Goal: Information Seeking & Learning: Learn about a topic

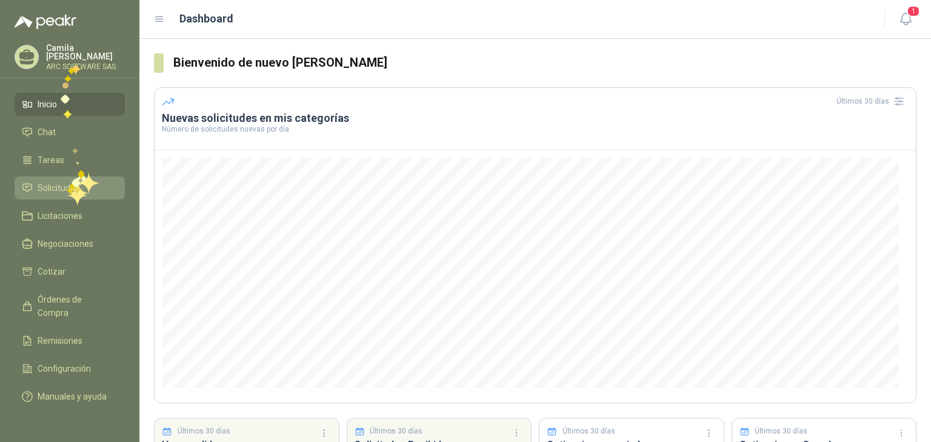
click at [67, 185] on span "Solicitudes" at bounding box center [59, 187] width 42 height 13
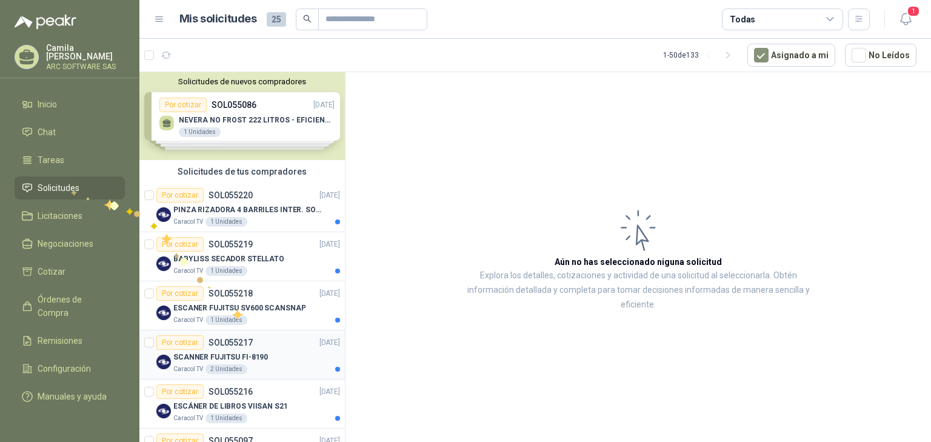
scroll to position [97, 0]
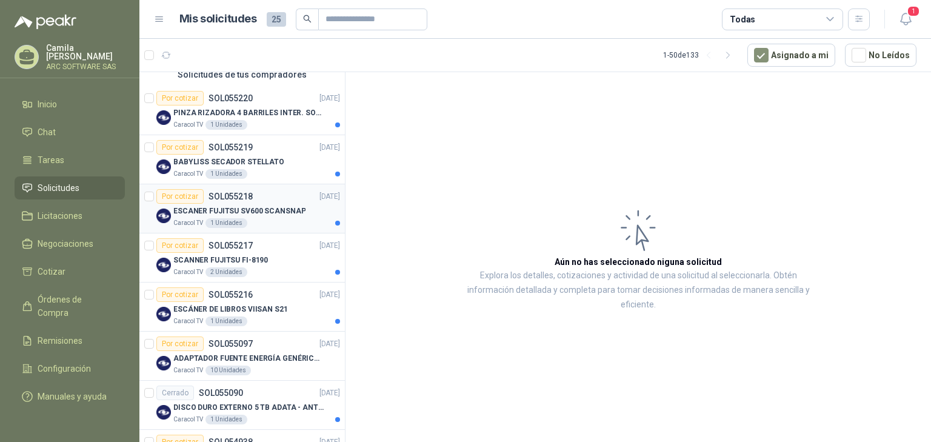
click at [231, 208] on p "ESCANER FUJITSU SV600 SCANSNAP" at bounding box center [239, 211] width 132 height 12
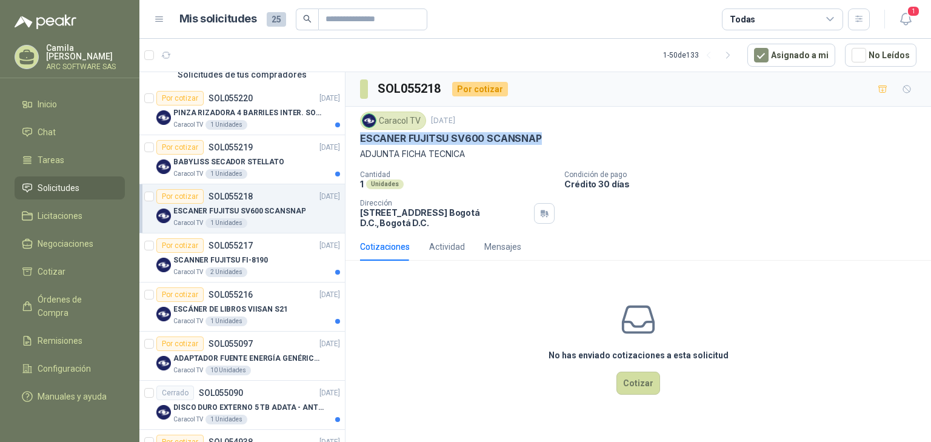
drag, startPoint x: 544, startPoint y: 133, endPoint x: 350, endPoint y: 143, distance: 194.2
click at [350, 143] on div "Caracol TV [DATE] ESCANER FUJITSU SV600 SCANSNAP ADJUNTA FICHA TECNICA Cantidad…" at bounding box center [637, 170] width 585 height 126
copy p "ESCANER FUJITSU SV600 SCANSNAP"
click at [265, 312] on p "ESCÁNER DE LIBROS VIISAN S21" at bounding box center [230, 310] width 115 height 12
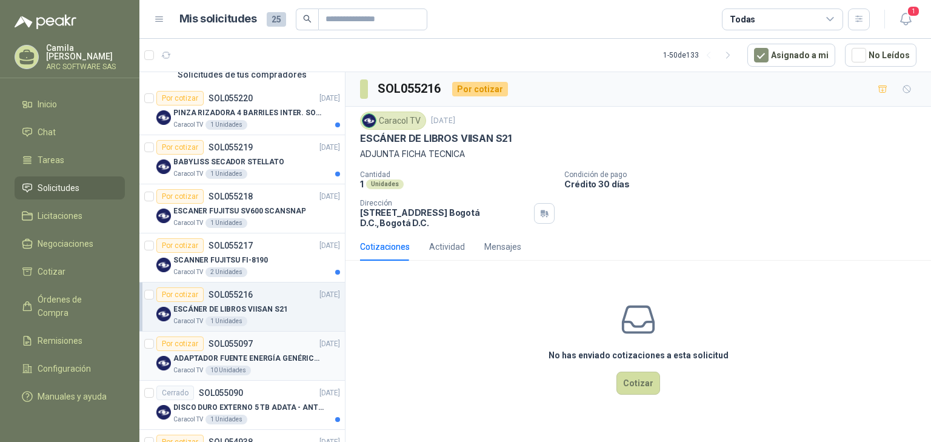
click at [222, 358] on p "ADAPTADOR FUENTE ENERGÍA GENÉRICO 24V 1A" at bounding box center [248, 359] width 151 height 12
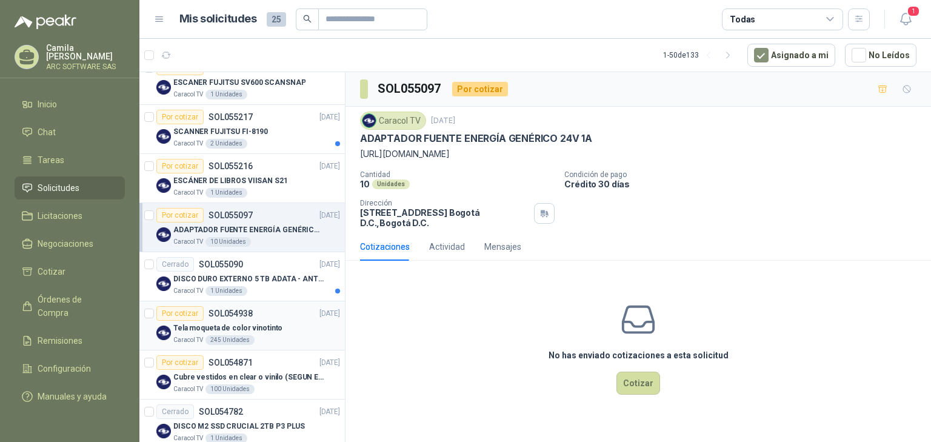
scroll to position [242, 0]
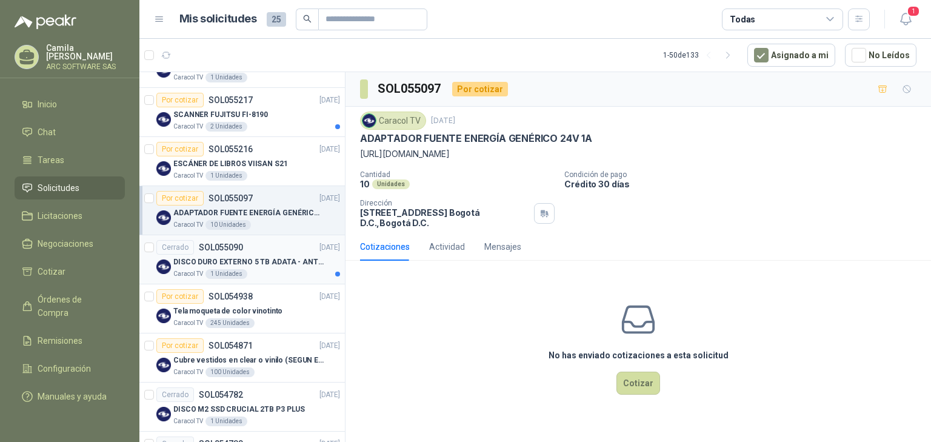
click at [253, 257] on p "DISCO DURO EXTERNO 5 TB ADATA - ANTIGOLPES" at bounding box center [248, 262] width 151 height 12
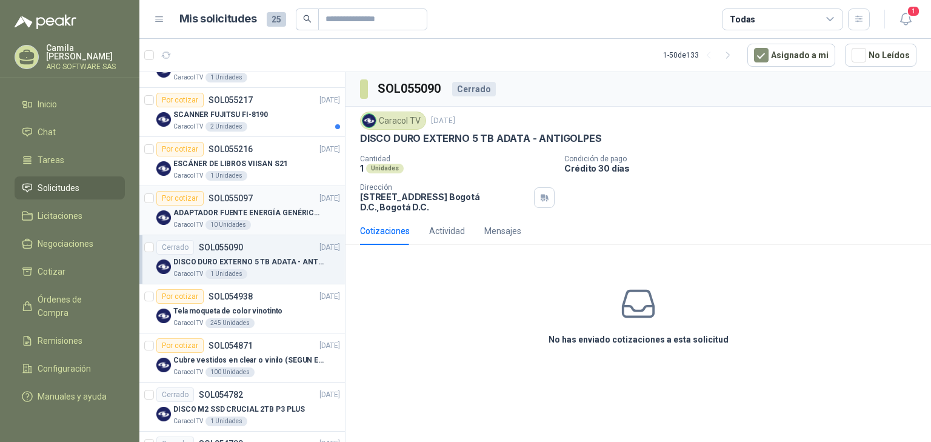
click at [225, 218] on div "ADAPTADOR FUENTE ENERGÍA GENÉRICO 24V 1A" at bounding box center [256, 212] width 167 height 15
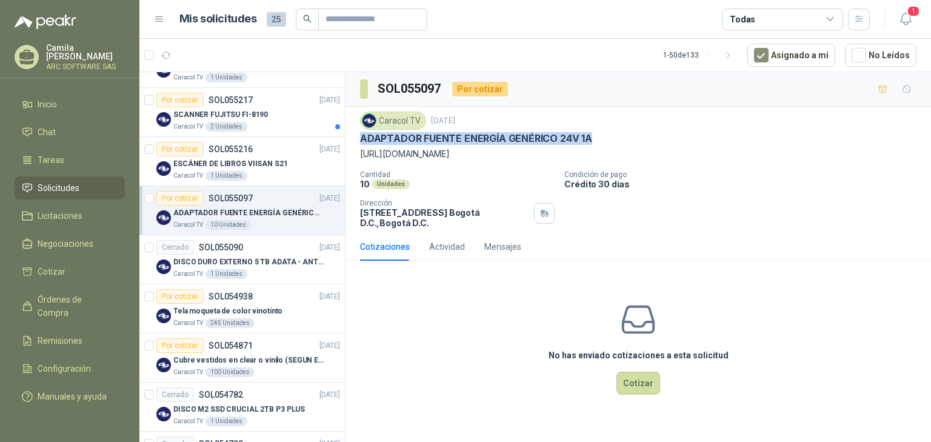
drag, startPoint x: 603, startPoint y: 136, endPoint x: 356, endPoint y: 139, distance: 246.7
click at [356, 139] on div "Caracol TV [DATE] ADAPTADOR FUENTE ENERGÍA GENÉRICO 24V 1A [URL][DOMAIN_NAME] C…" at bounding box center [637, 170] width 585 height 126
copy p "ADAPTADOR FUENTE ENERGÍA GENÉRICO 24V 1A"
drag, startPoint x: 469, startPoint y: 153, endPoint x: 351, endPoint y: 159, distance: 118.3
click at [351, 159] on div "Caracol TV [DATE] ADAPTADOR FUENTE ENERGÍA GENÉRICO 24V 1A [URL][DOMAIN_NAME] C…" at bounding box center [637, 170] width 585 height 126
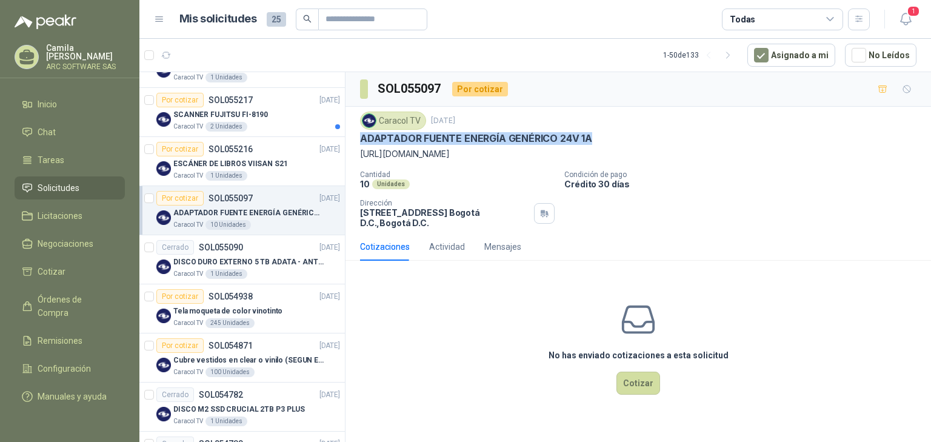
copy p "[URL][DOMAIN_NAME]"
click at [244, 156] on div "ESCÁNER DE LIBROS VIISAN S21" at bounding box center [256, 163] width 167 height 15
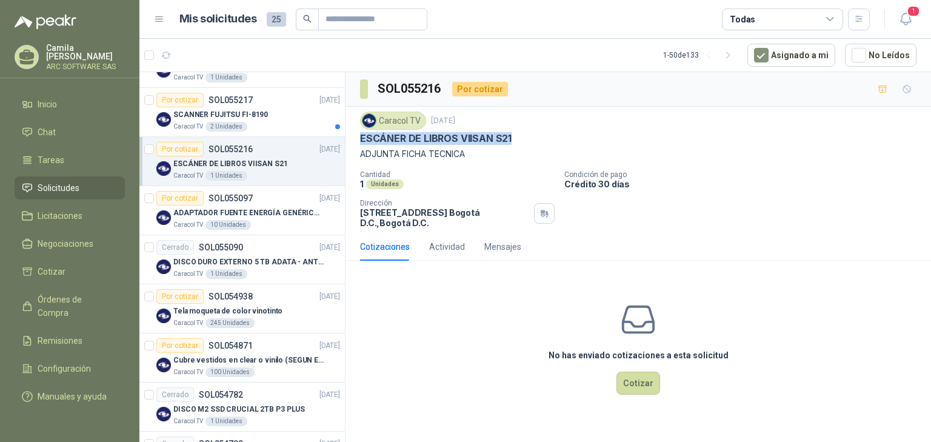
drag, startPoint x: 519, startPoint y: 138, endPoint x: 352, endPoint y: 136, distance: 167.3
click at [352, 136] on div "Caracol TV [DATE] ESCÁNER DE LIBROS VIISAN S21 ADJUNTA FICHA TECNICA Cantidad 1…" at bounding box center [637, 170] width 585 height 126
copy p "ESCÁNER DE LIBROS VIISAN S21"
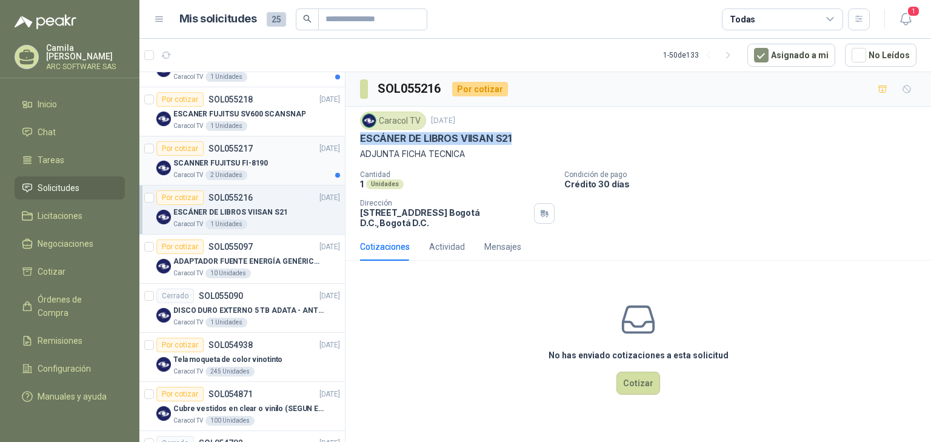
click at [240, 164] on p "SCANNER FUJITSU FI-8190" at bounding box center [220, 164] width 95 height 12
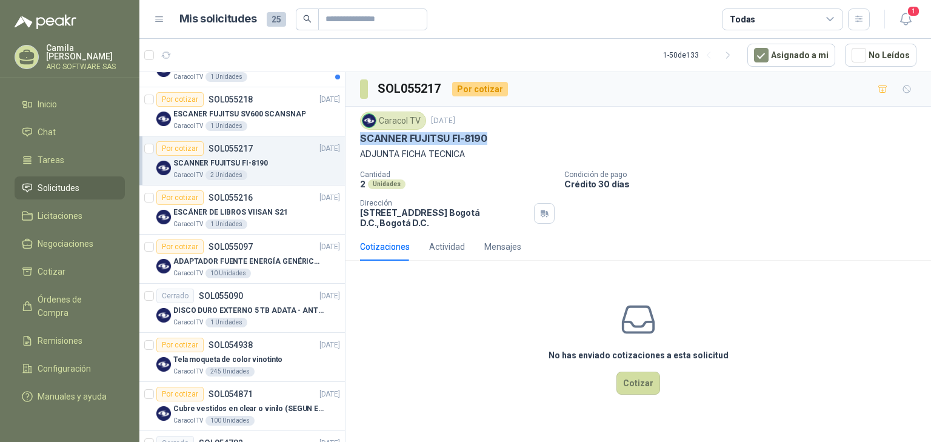
drag, startPoint x: 498, startPoint y: 141, endPoint x: 353, endPoint y: 133, distance: 145.0
click at [353, 133] on div "Caracol TV [DATE] SCANNER FUJITSU FI-8190 ADJUNTA FICHA TECNICA Cantidad 2 Unid…" at bounding box center [637, 170] width 585 height 126
copy p "SCANNER FUJITSU FI-8190"
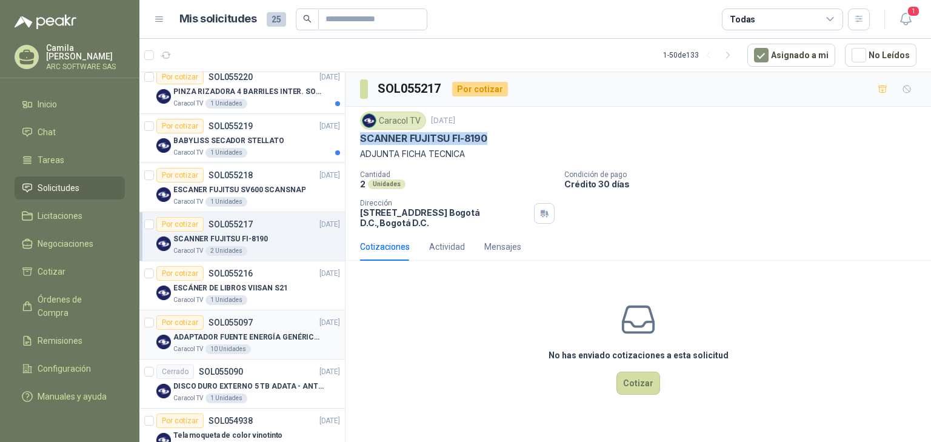
scroll to position [97, 0]
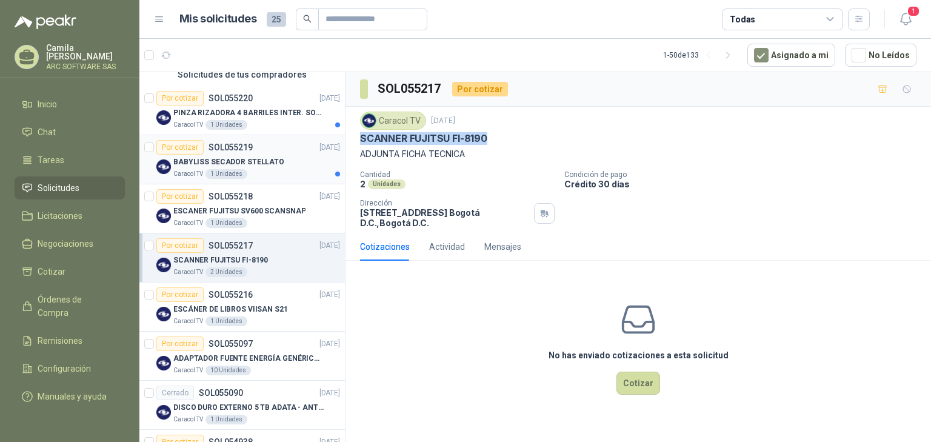
click at [250, 159] on p "BABYLISS SECADOR STELLATO" at bounding box center [228, 162] width 111 height 12
click at [269, 208] on p "ESCANER FUJITSU SV600 SCANSNAP" at bounding box center [239, 211] width 132 height 12
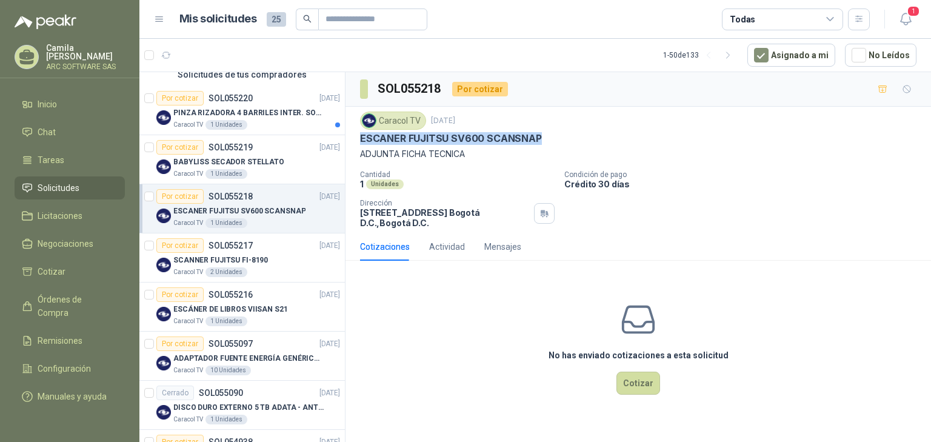
drag, startPoint x: 541, startPoint y: 138, endPoint x: 356, endPoint y: 135, distance: 184.9
click at [356, 135] on div "Caracol TV [DATE] ESCANER FUJITSU SV600 SCANSNAP ADJUNTA FICHA TECNICA Cantidad…" at bounding box center [637, 170] width 585 height 126
copy p "ESCANER FUJITSU SV600 SCANSNAP"
